Goal: Entertainment & Leisure: Consume media (video, audio)

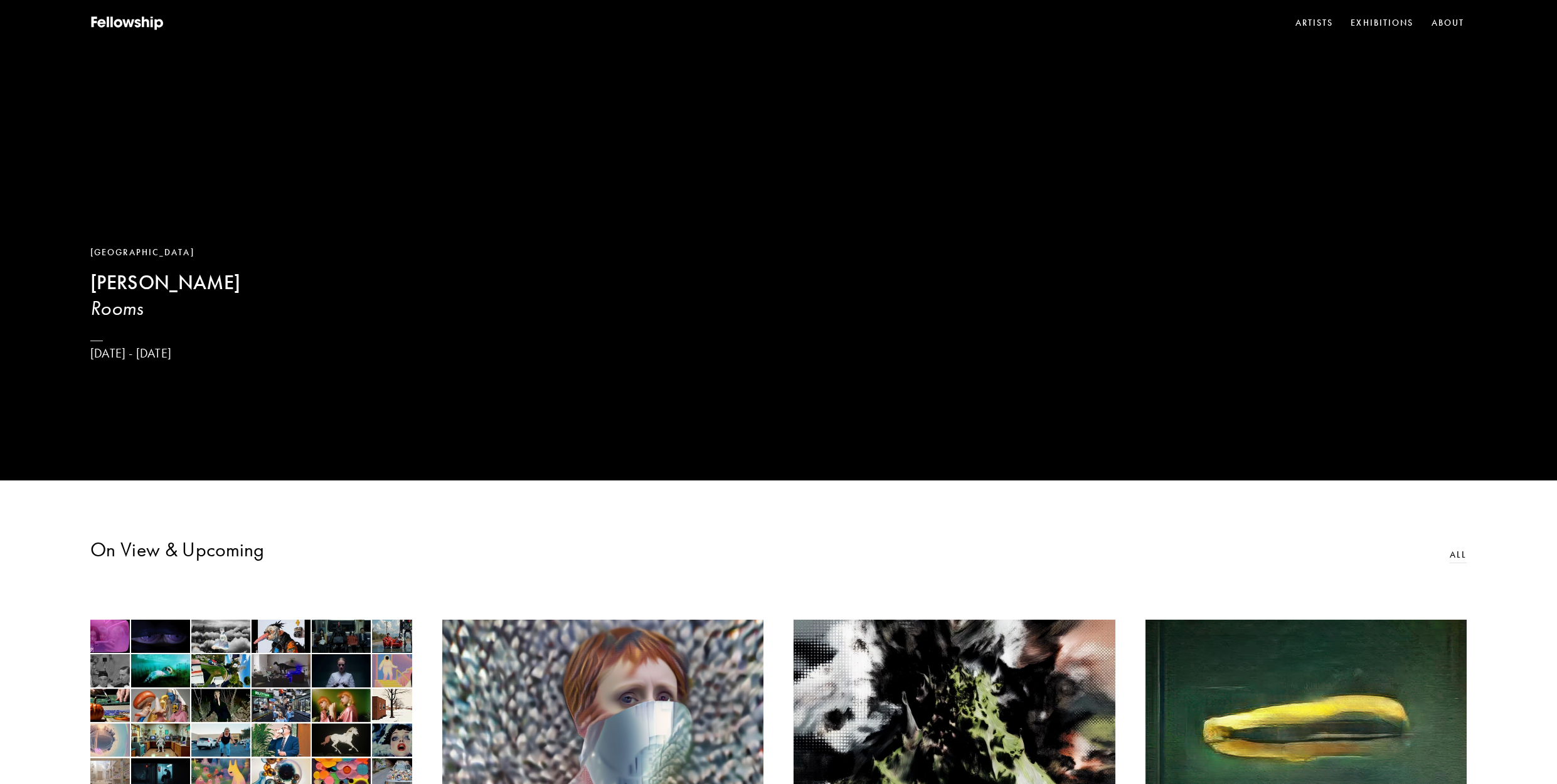
scroll to position [688, 0]
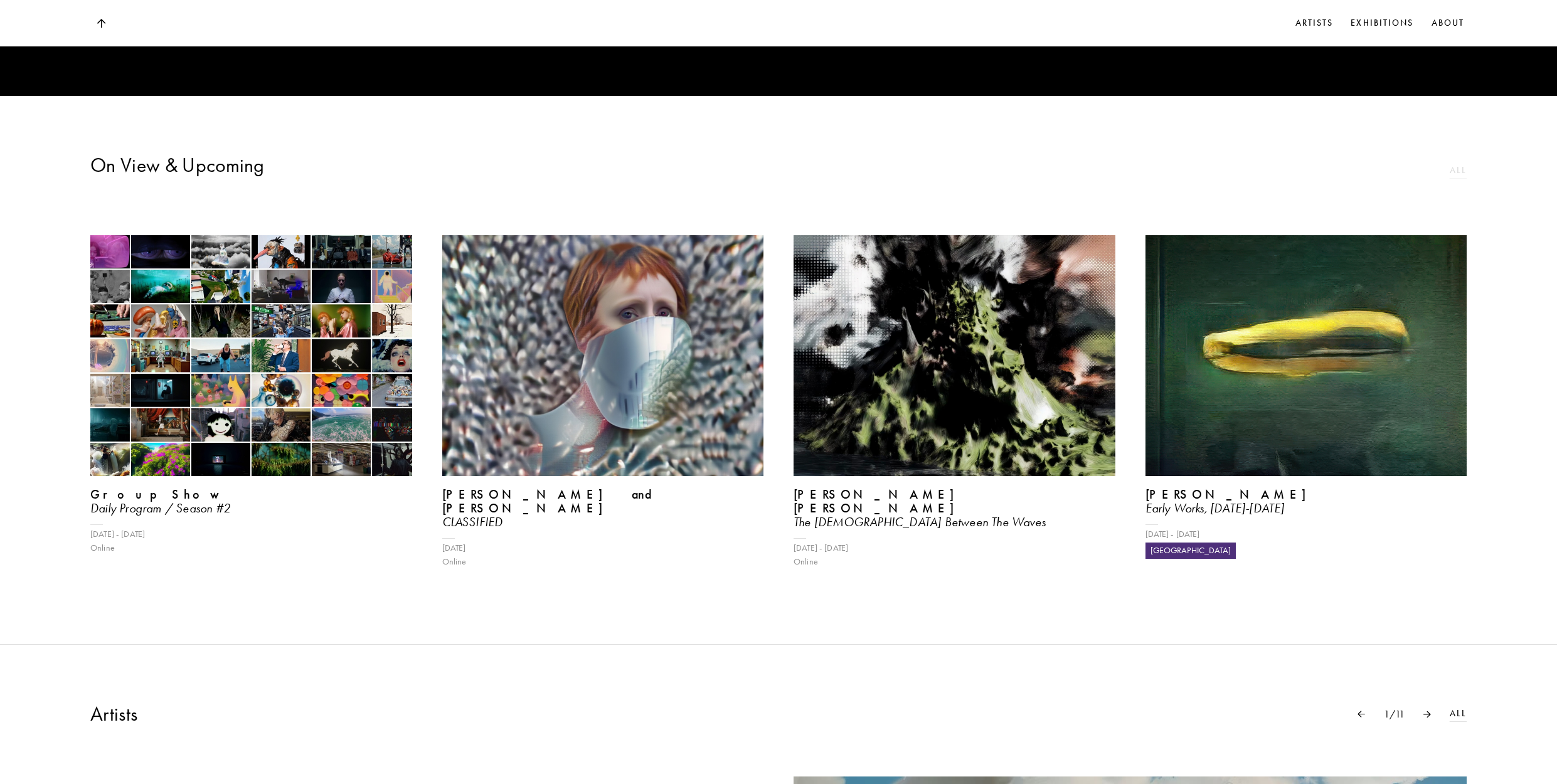
click at [1462, 178] on link "All" at bounding box center [1457, 170] width 17 height 13
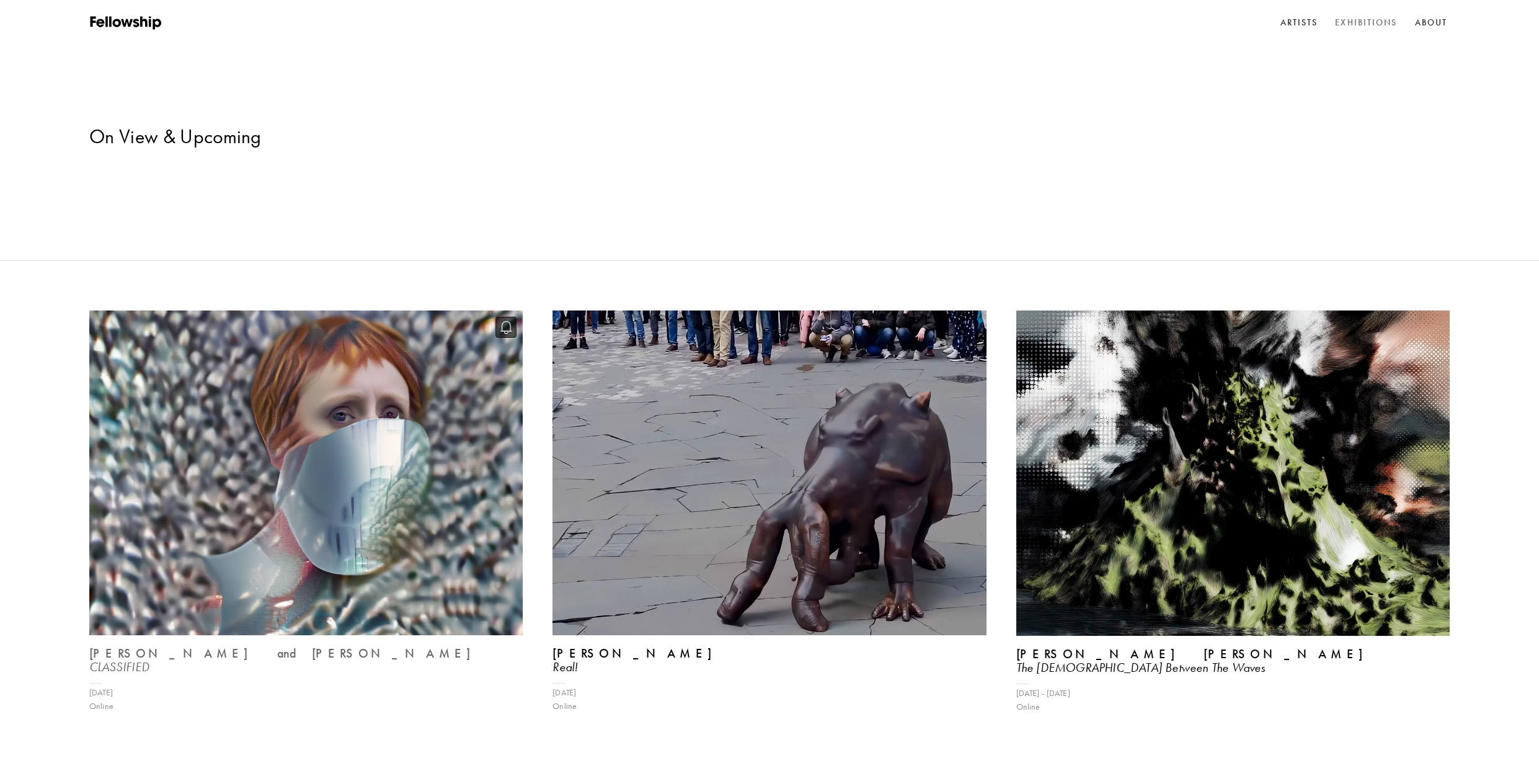
click at [188, 395] on img at bounding box center [306, 472] width 447 height 335
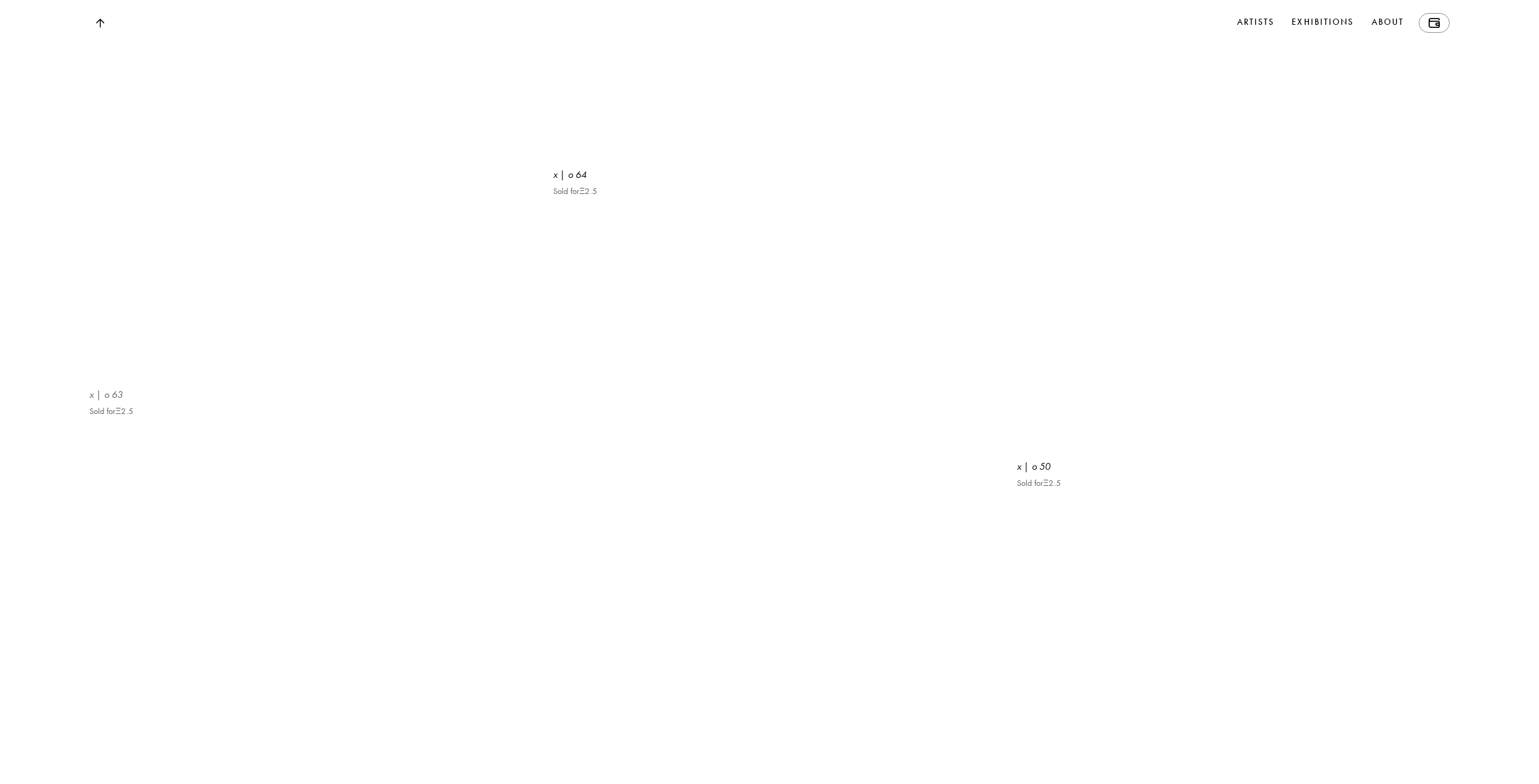
scroll to position [5196, 0]
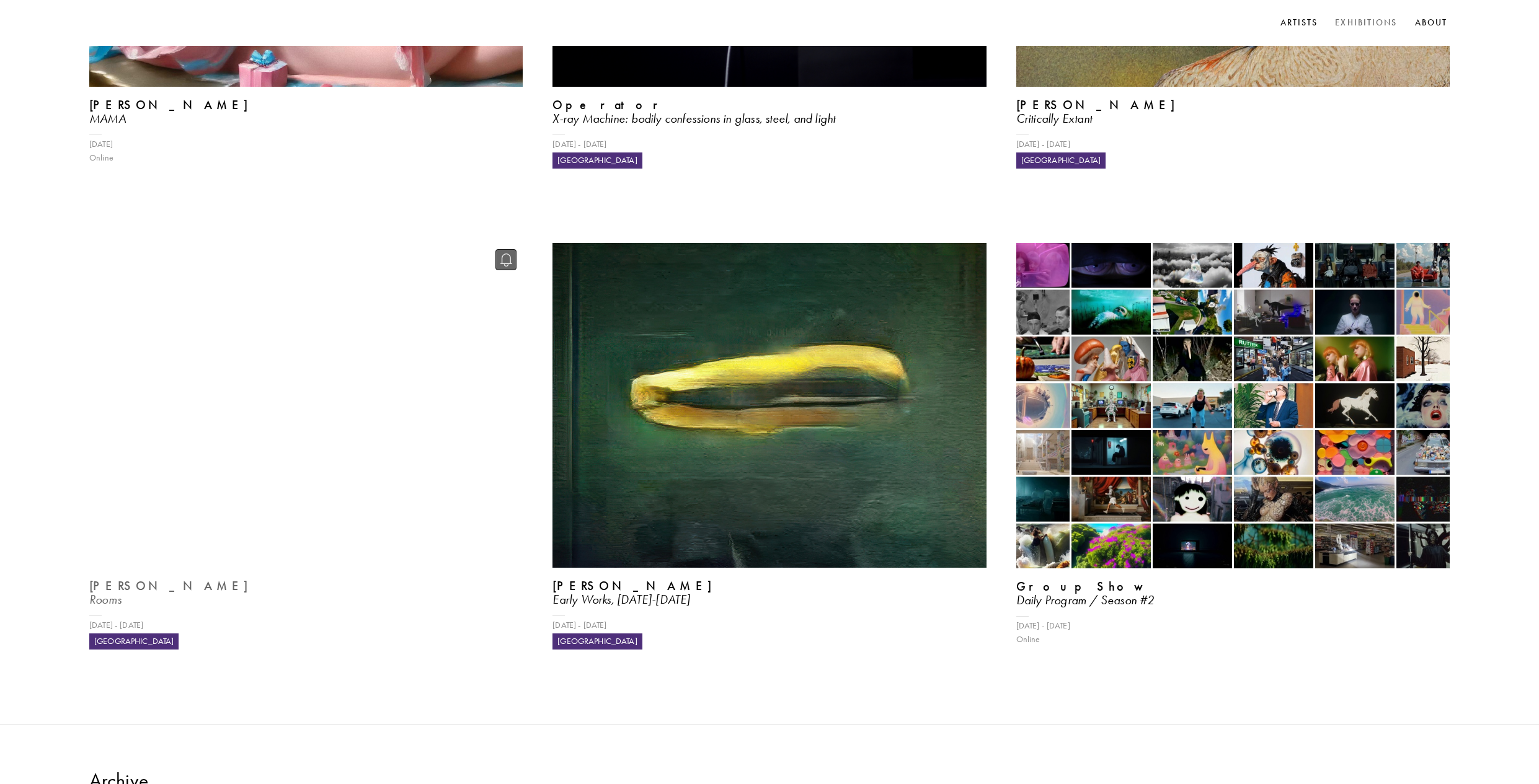
scroll to position [1093, 0]
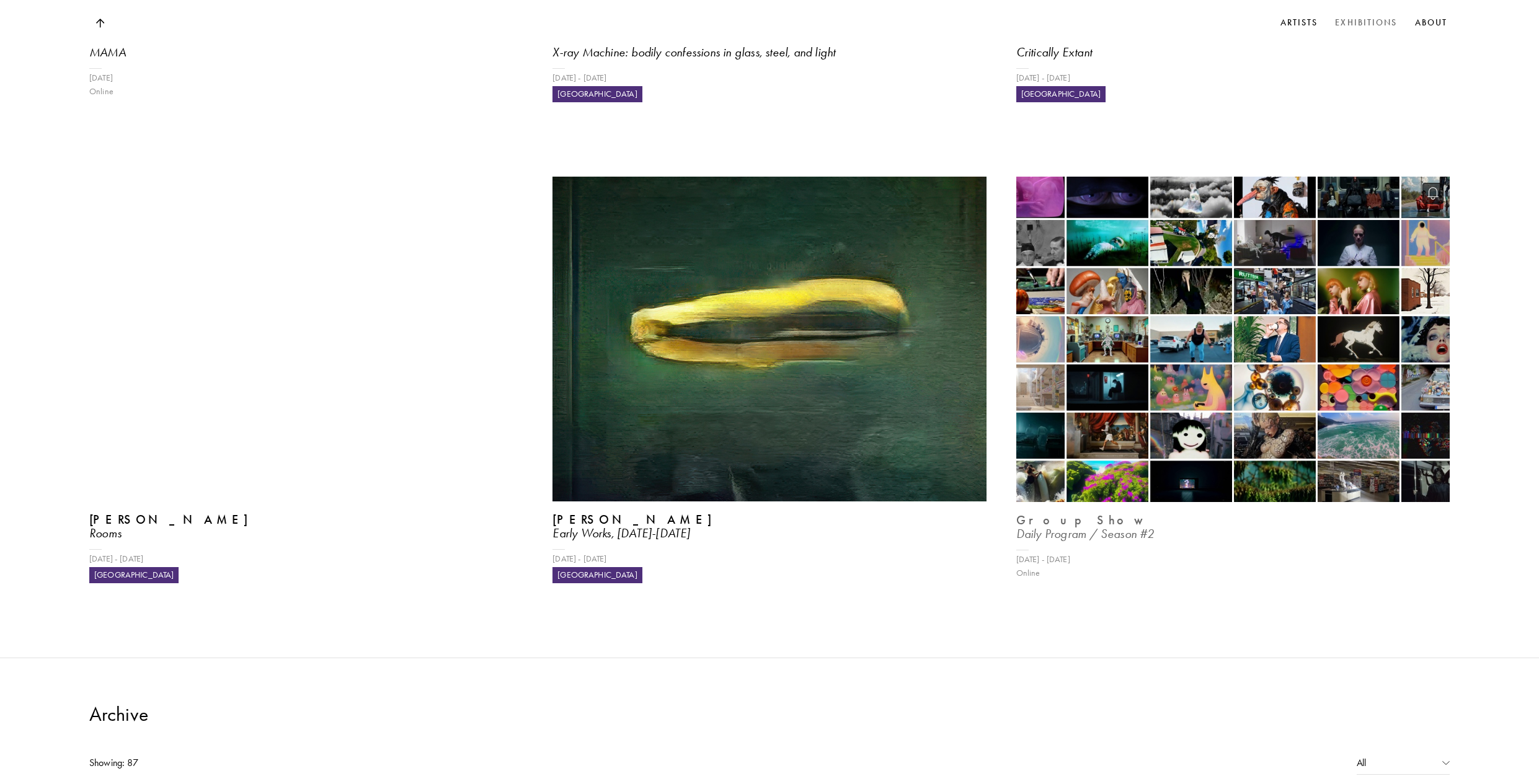
click at [1115, 270] on img at bounding box center [1232, 338] width 447 height 335
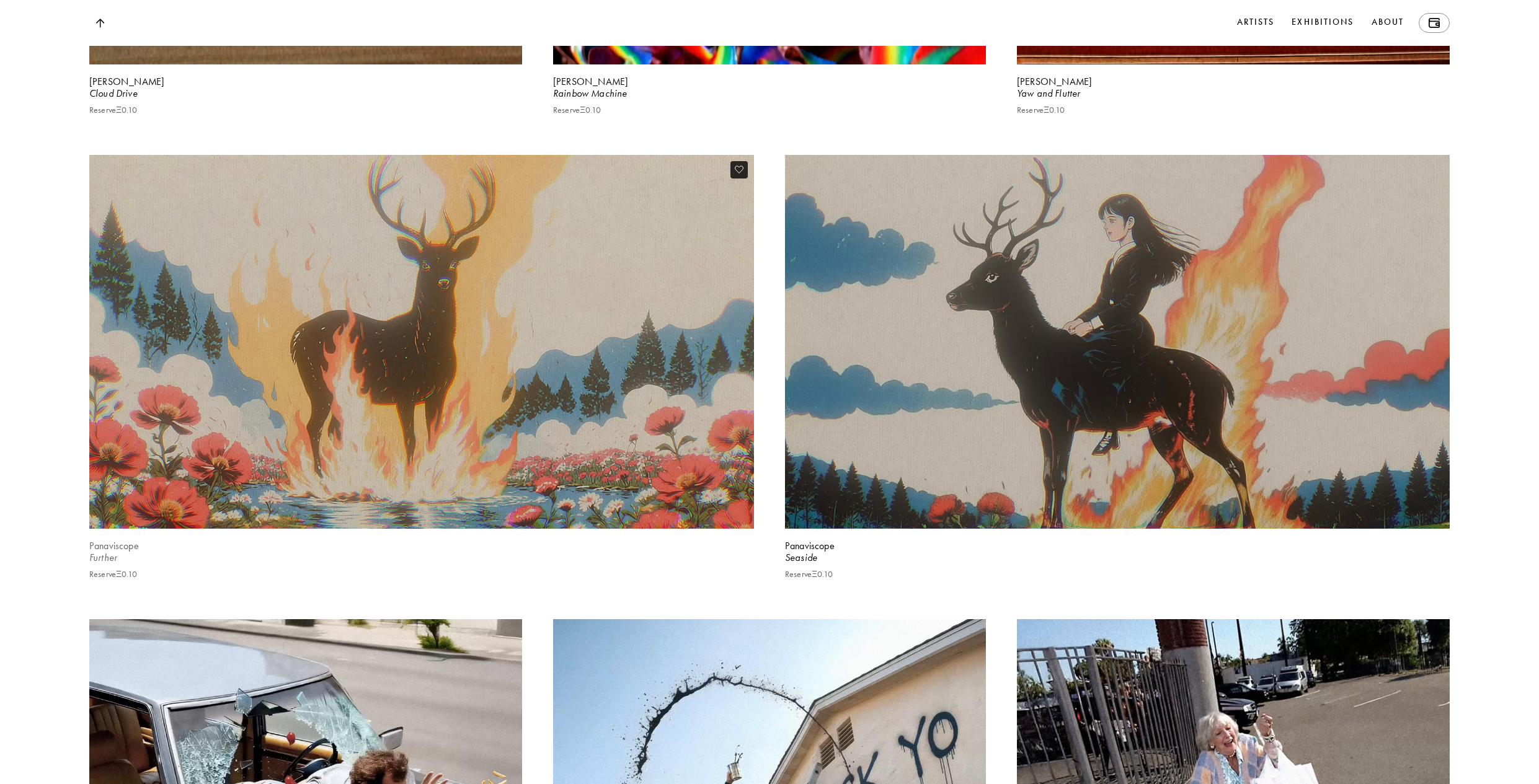
scroll to position [4748, 0]
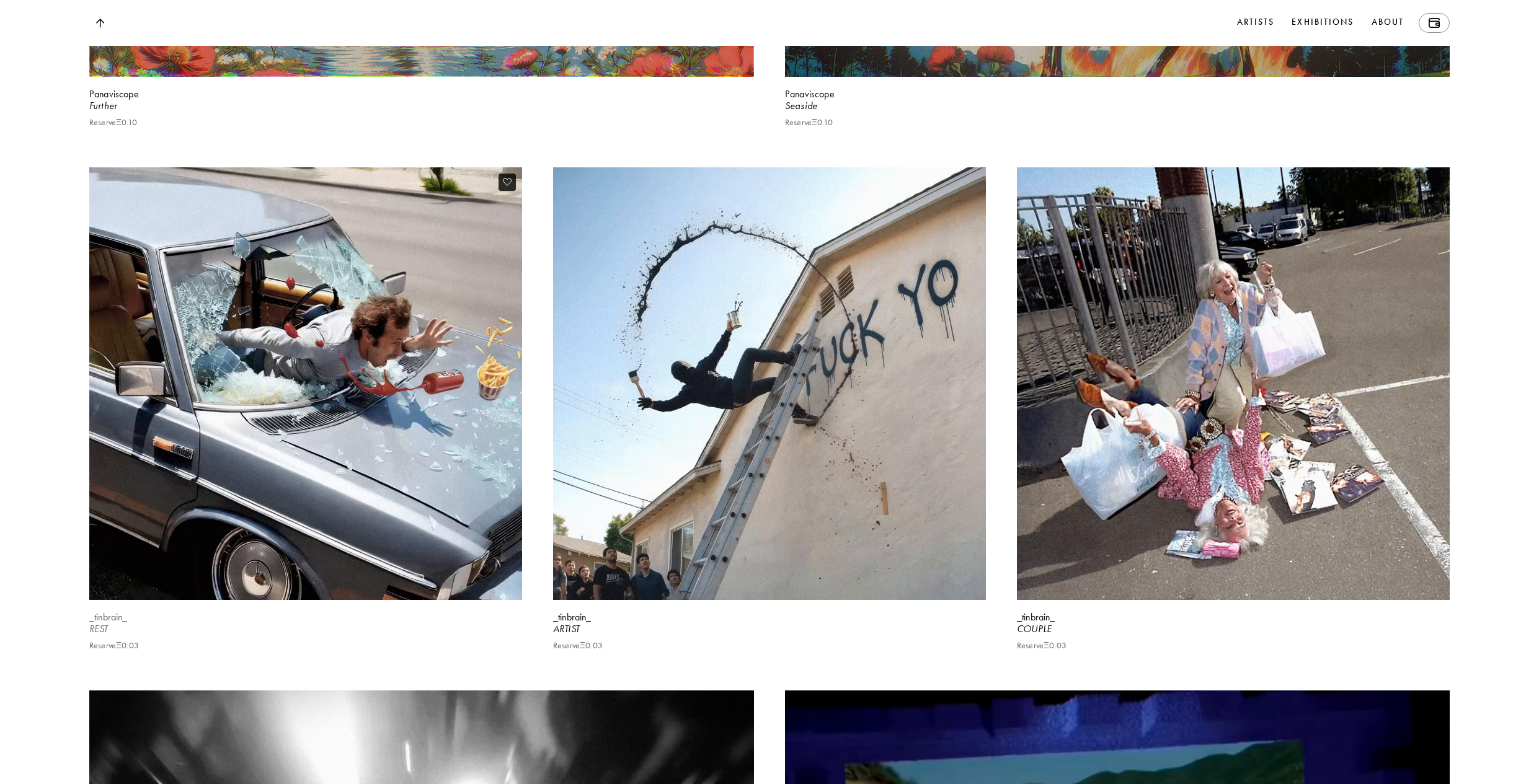
click at [369, 392] on video at bounding box center [306, 384] width 446 height 446
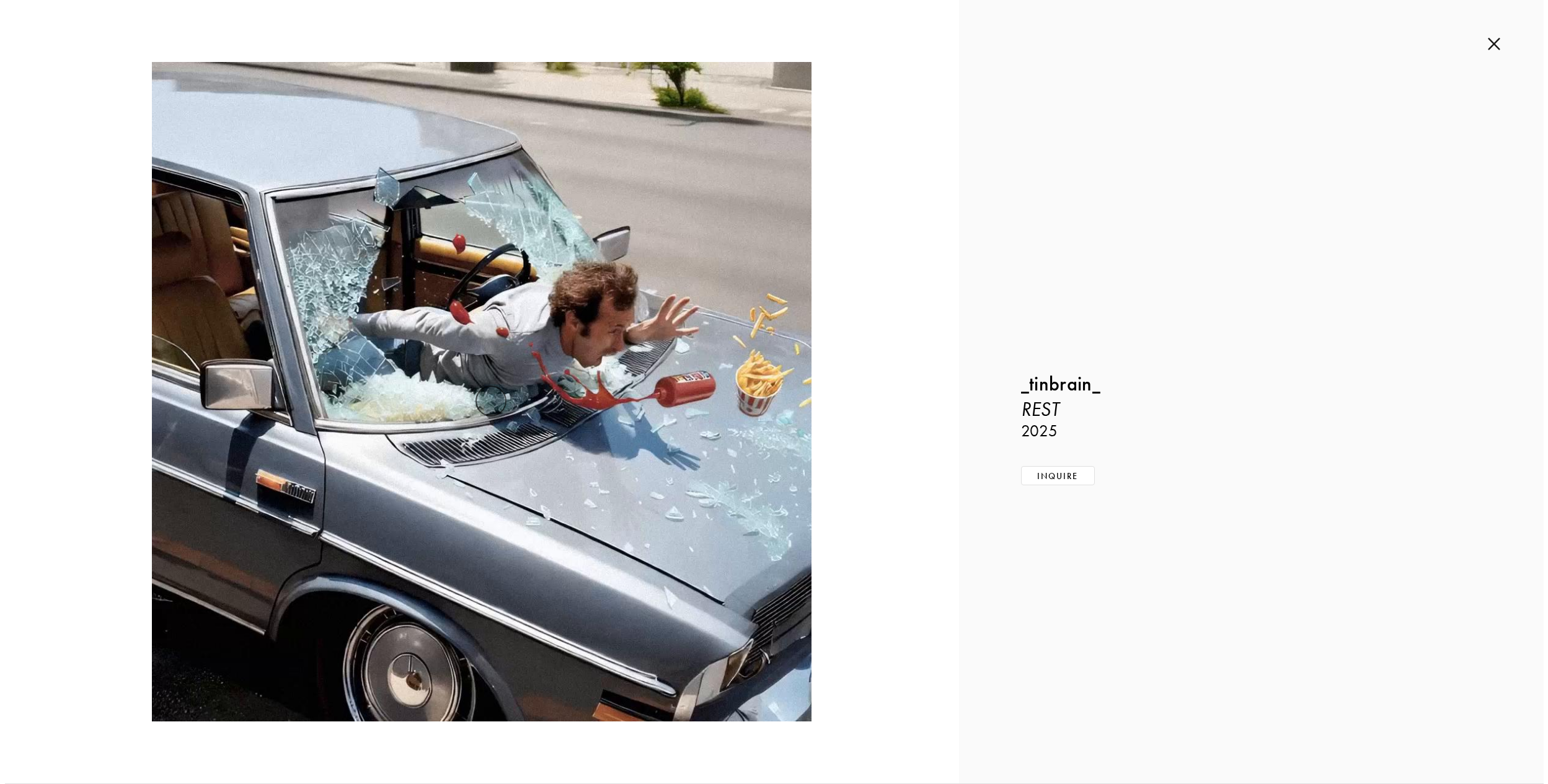
scroll to position [4766, 0]
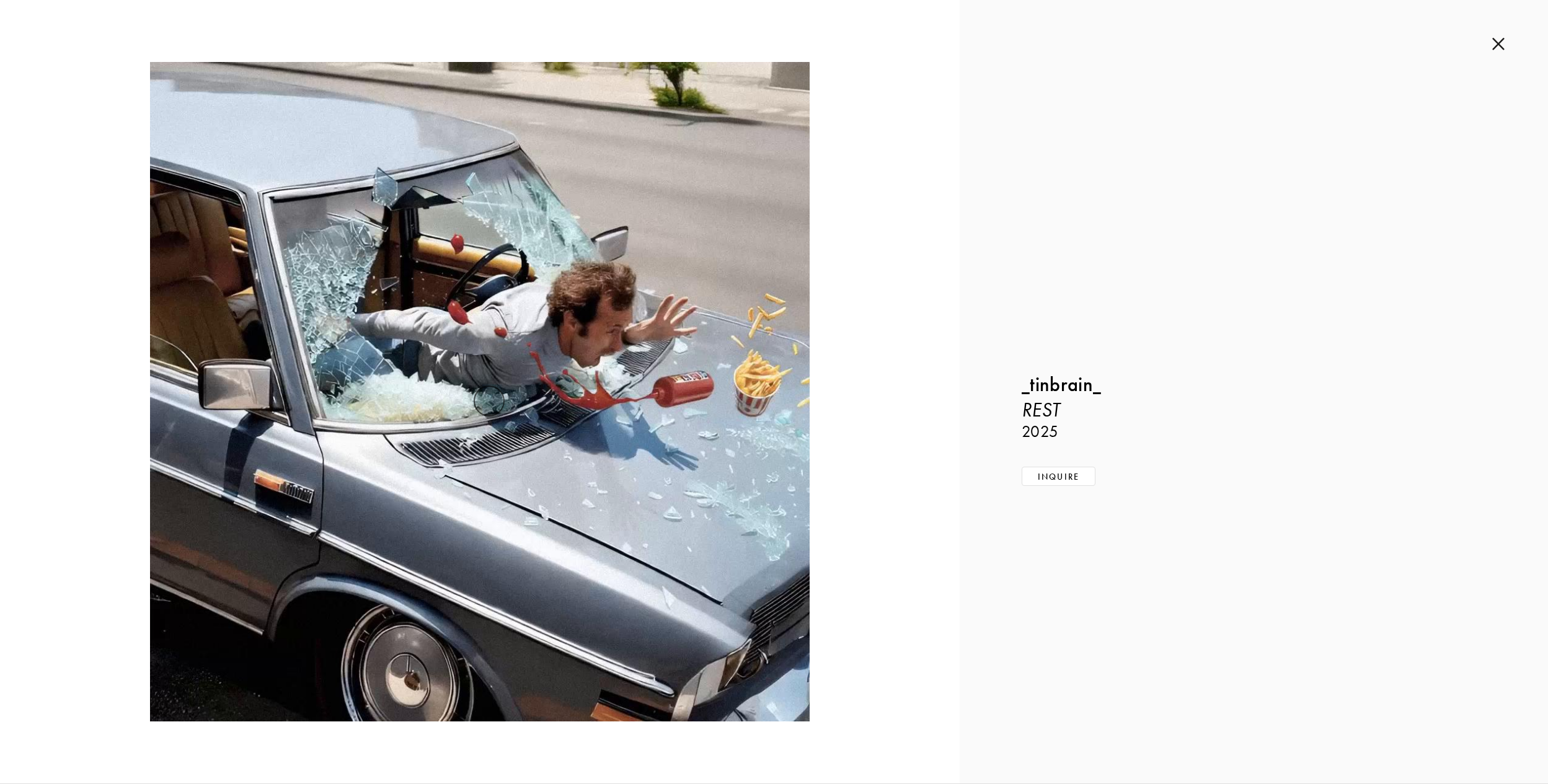
click at [1494, 47] on img at bounding box center [1498, 44] width 12 height 13
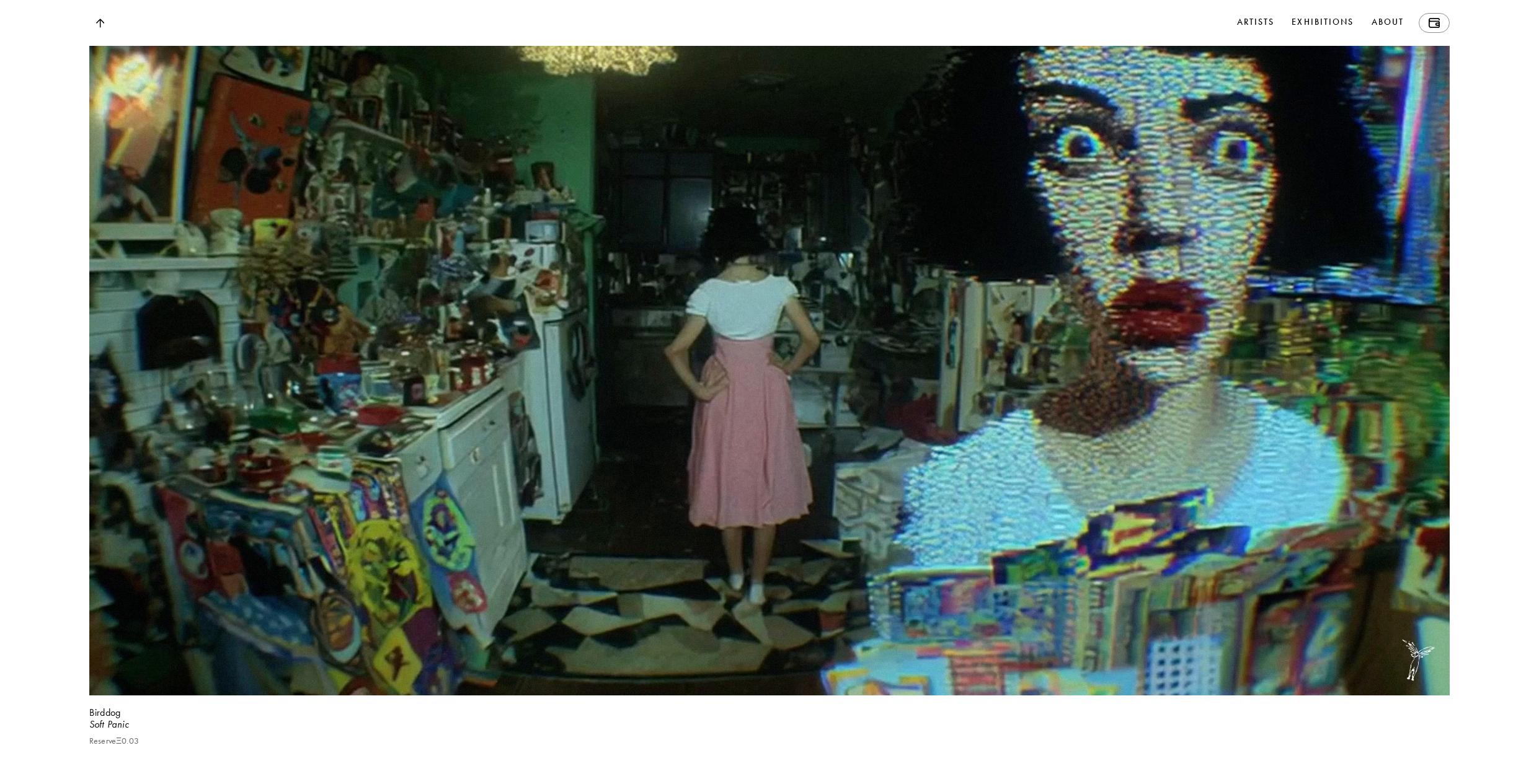
scroll to position [6957, 0]
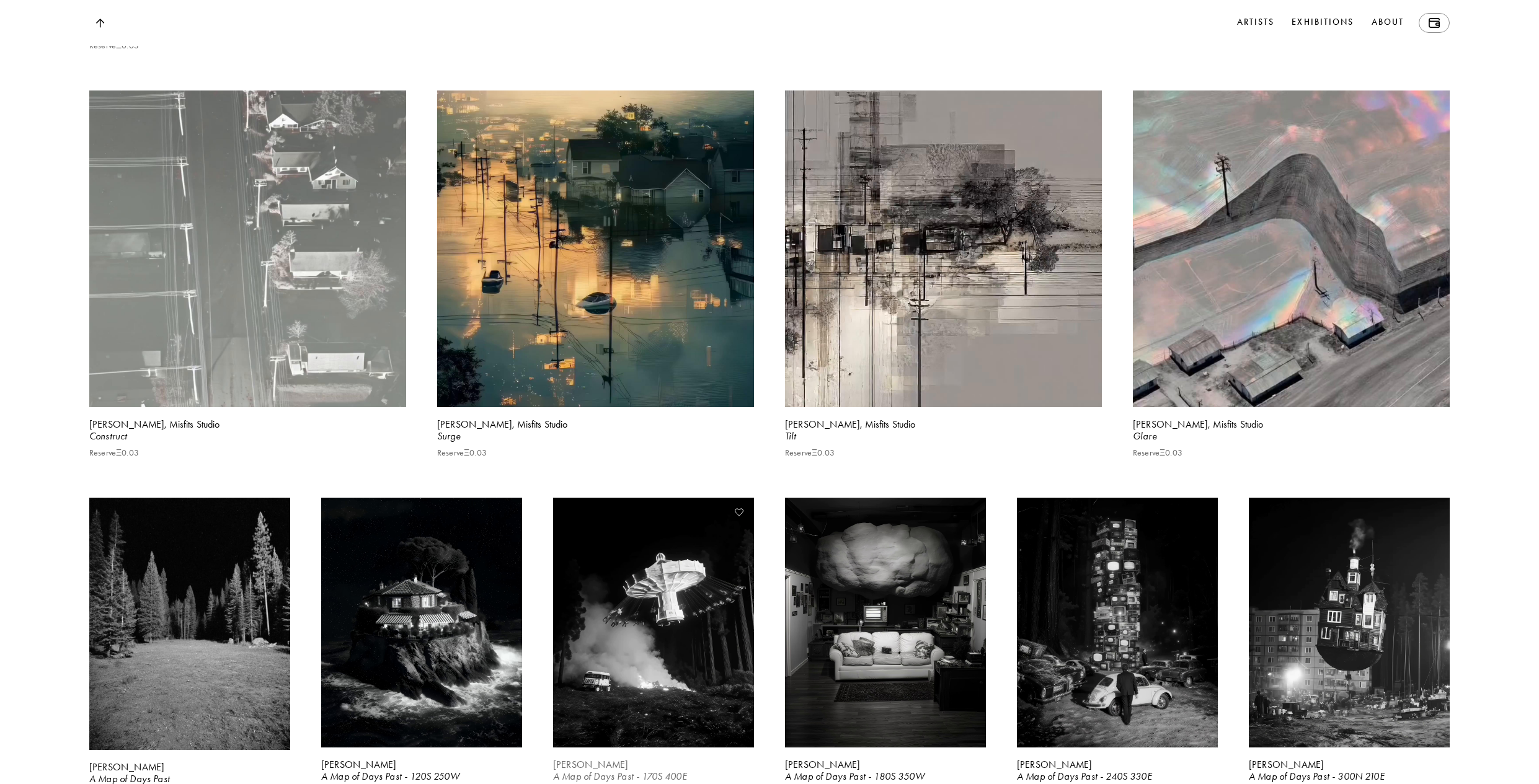
click at [650, 541] on video at bounding box center [653, 622] width 207 height 257
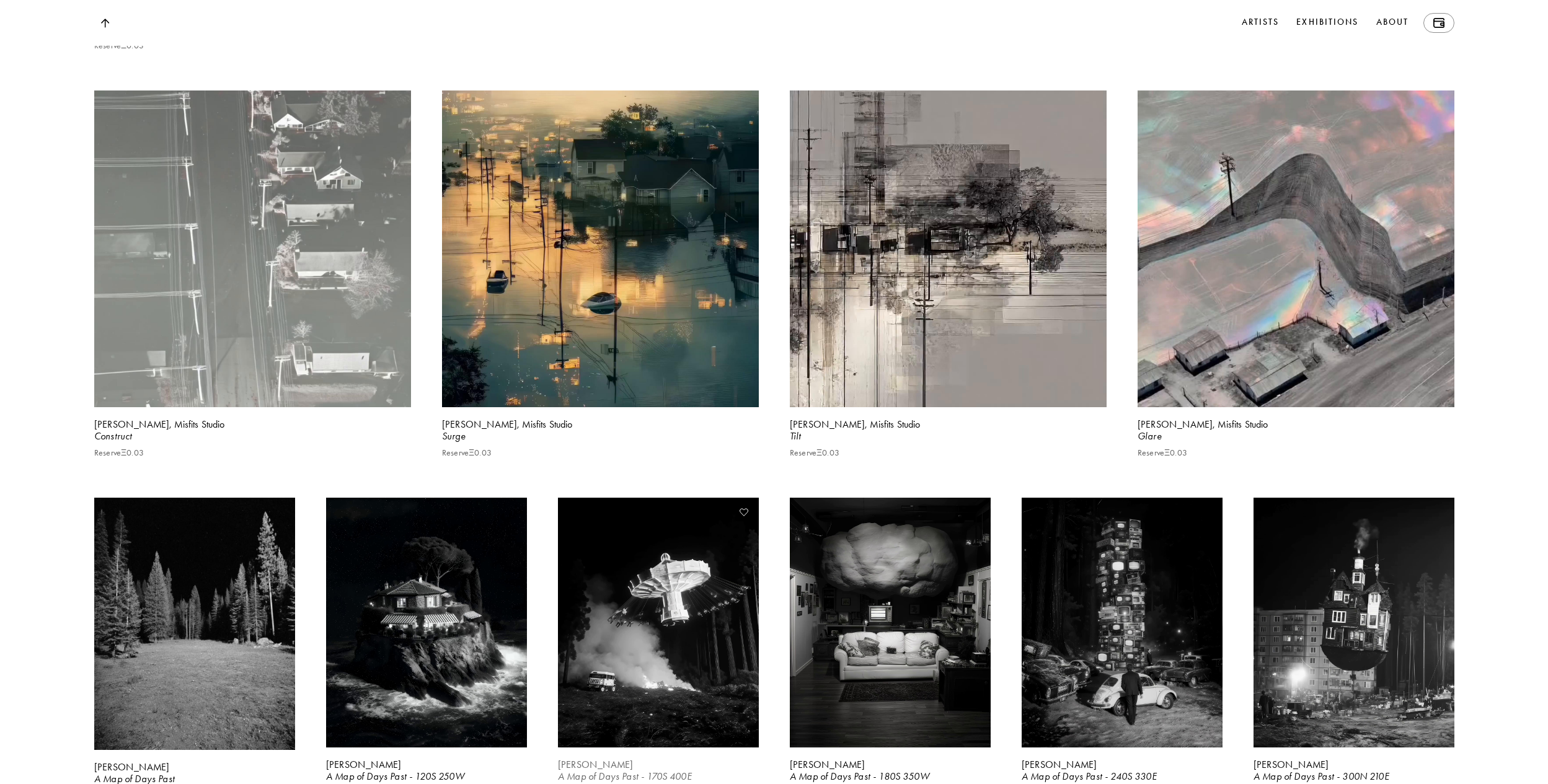
scroll to position [6986, 0]
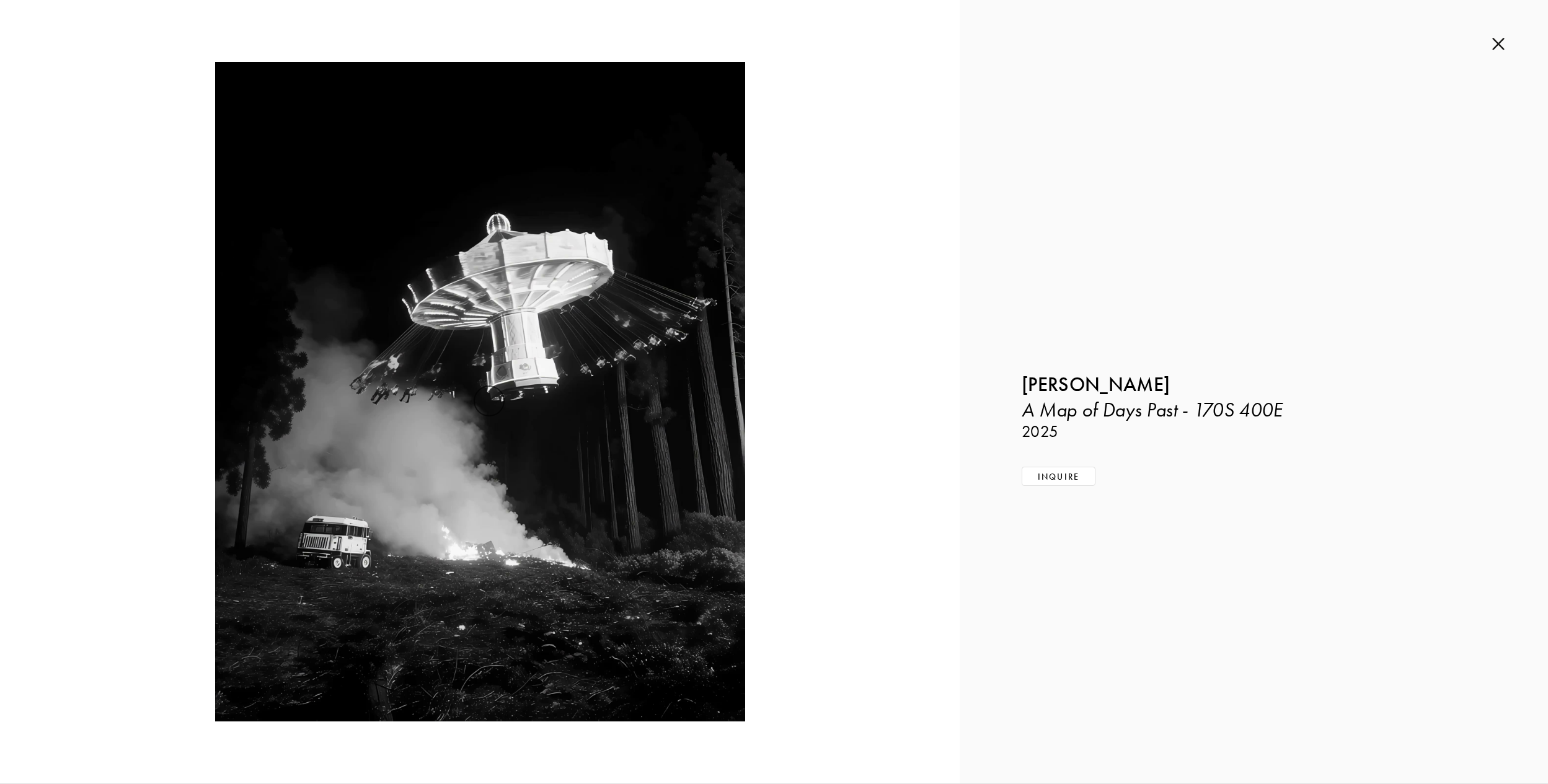
click at [108, 140] on video at bounding box center [480, 392] width 836 height 660
click at [1502, 46] on img at bounding box center [1498, 44] width 12 height 13
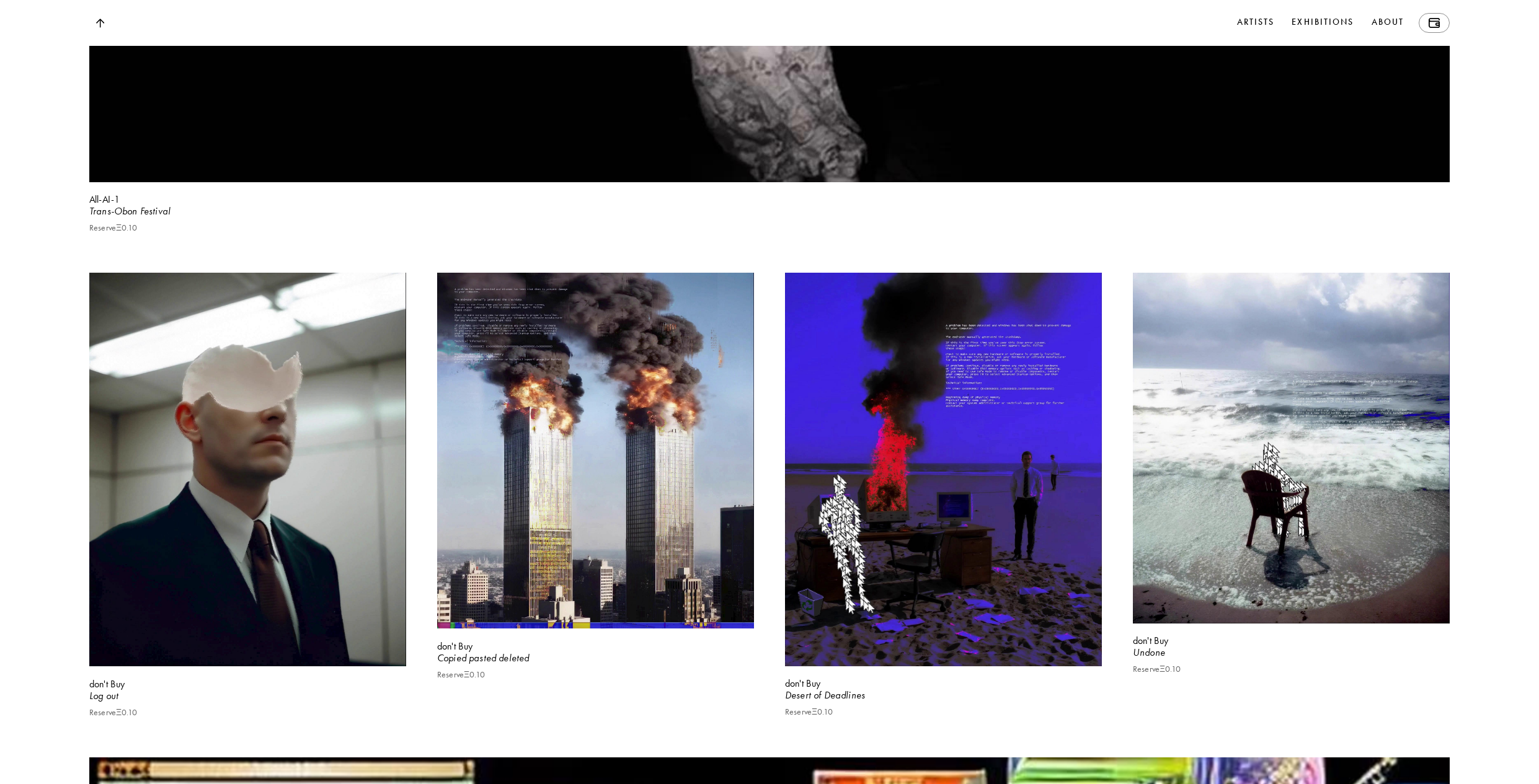
scroll to position [11665, 0]
